Goal: Task Accomplishment & Management: Manage account settings

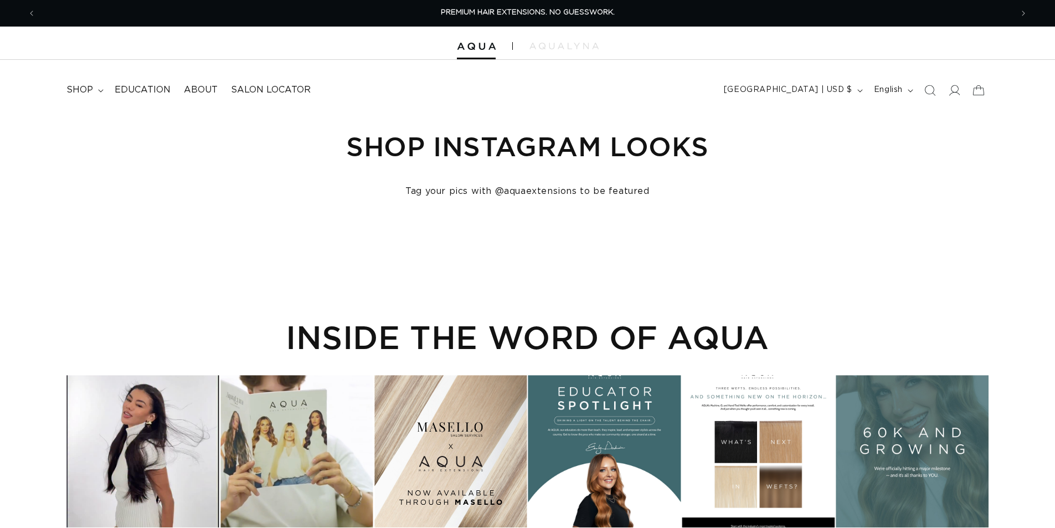
click at [952, 90] on icon at bounding box center [953, 90] width 11 height 11
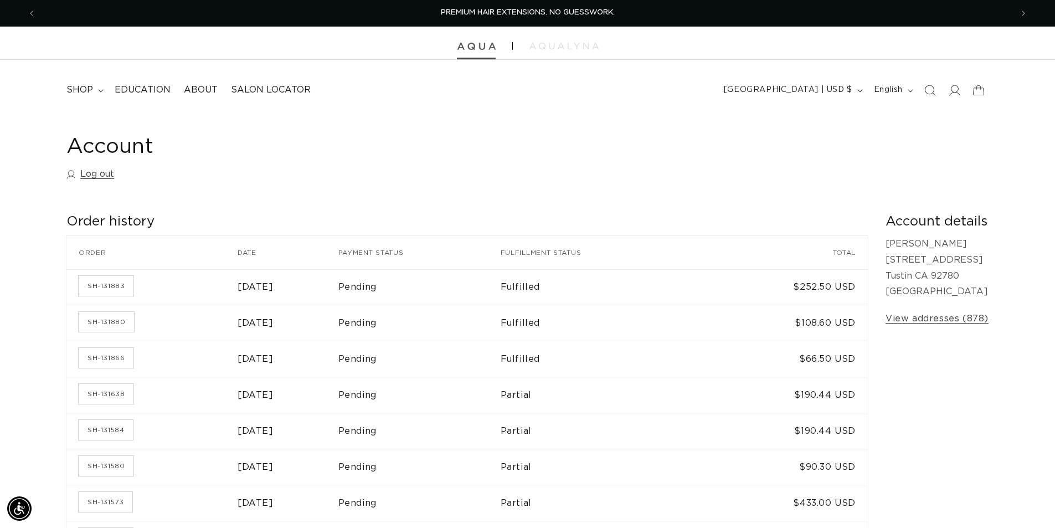
click at [476, 47] on img at bounding box center [476, 47] width 39 height 8
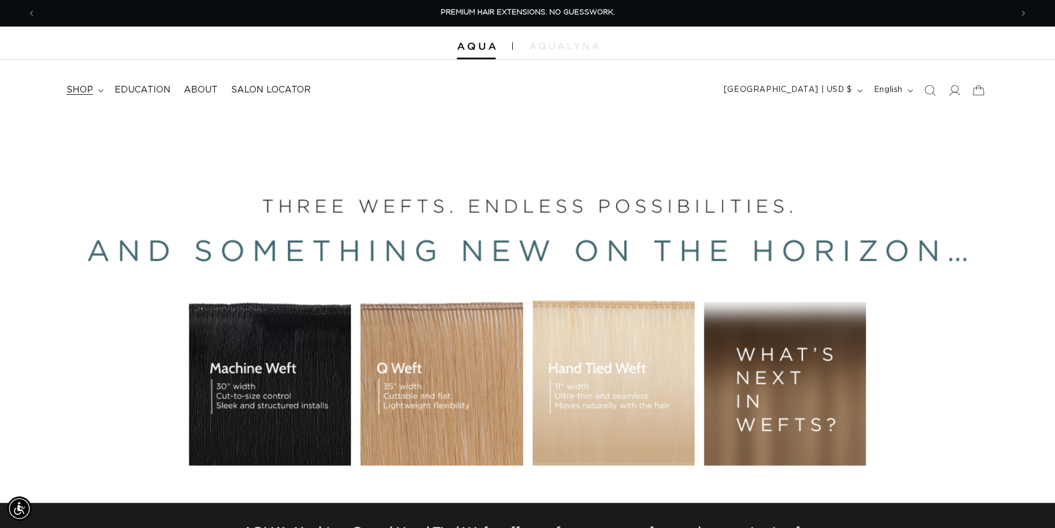
click at [81, 89] on span "shop" at bounding box center [79, 90] width 27 height 12
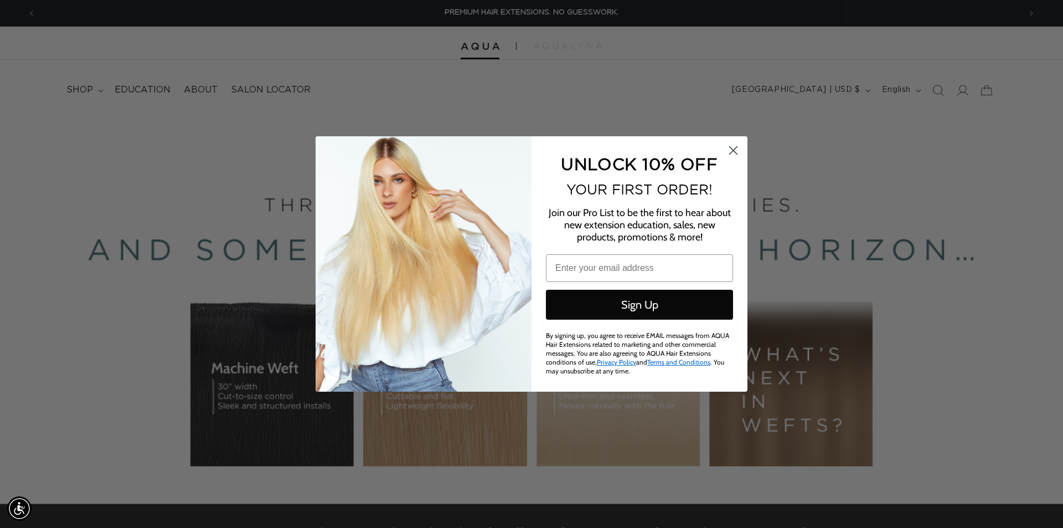
click at [731, 151] on circle "Close dialog" at bounding box center [733, 150] width 18 height 18
